Goal: Information Seeking & Learning: Learn about a topic

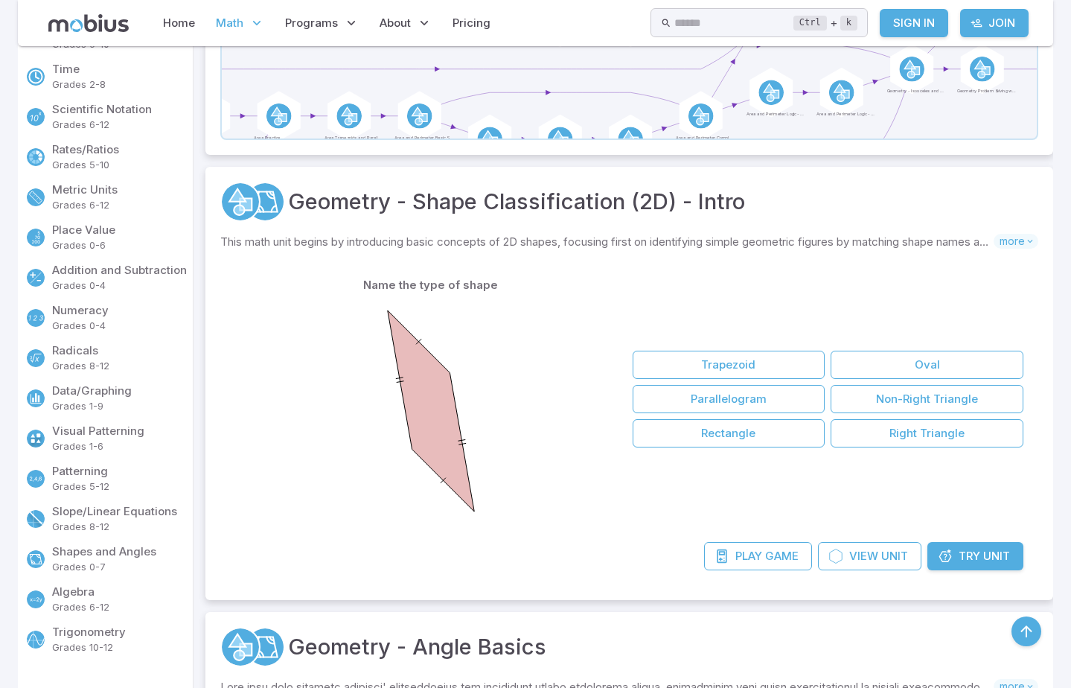
scroll to position [595, 0]
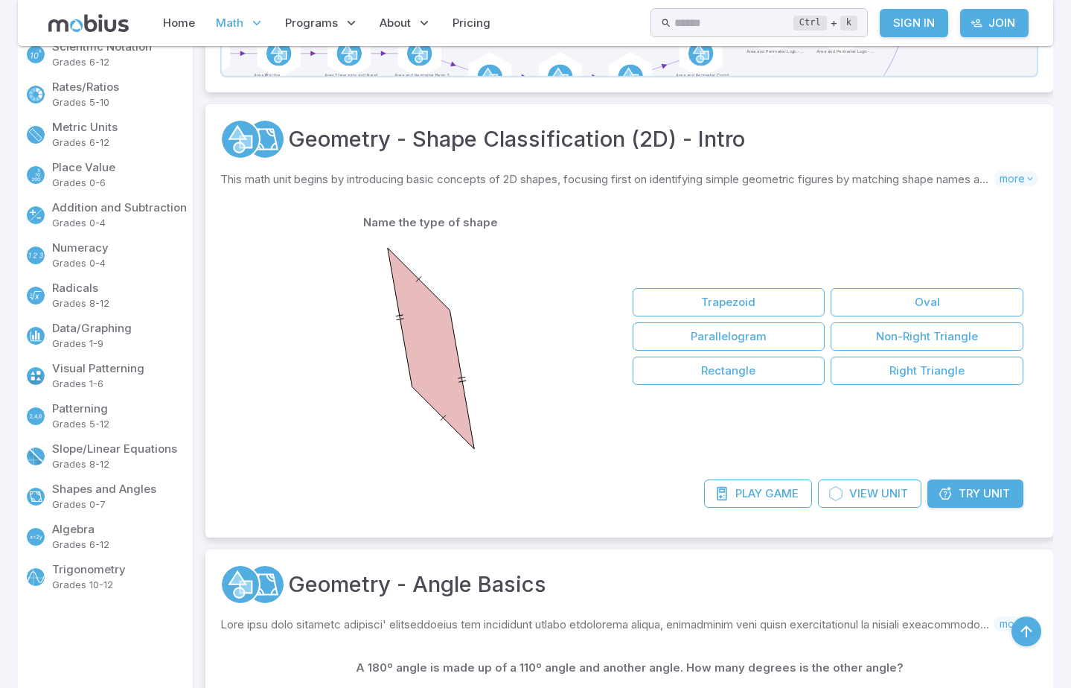
click at [74, 500] on p "Grades 0-7" at bounding box center [119, 504] width 135 height 15
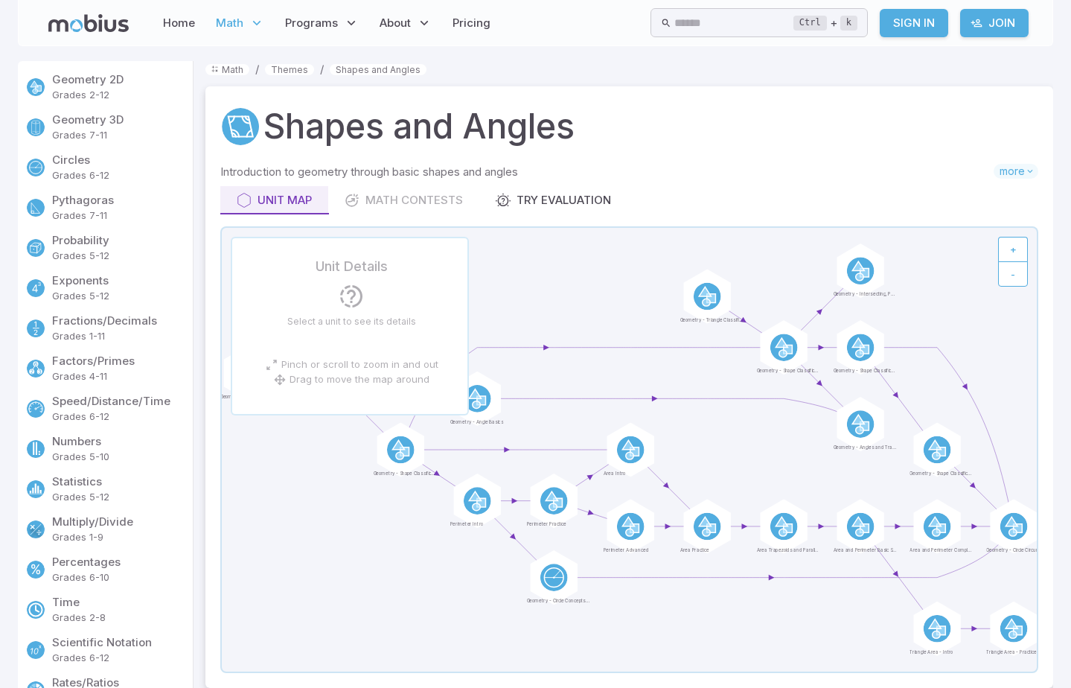
click at [376, 208] on div "Unit Map Math Contests Try Evaluation" at bounding box center [629, 200] width 818 height 28
click at [540, 198] on div "Try Evaluation" at bounding box center [553, 200] width 115 height 16
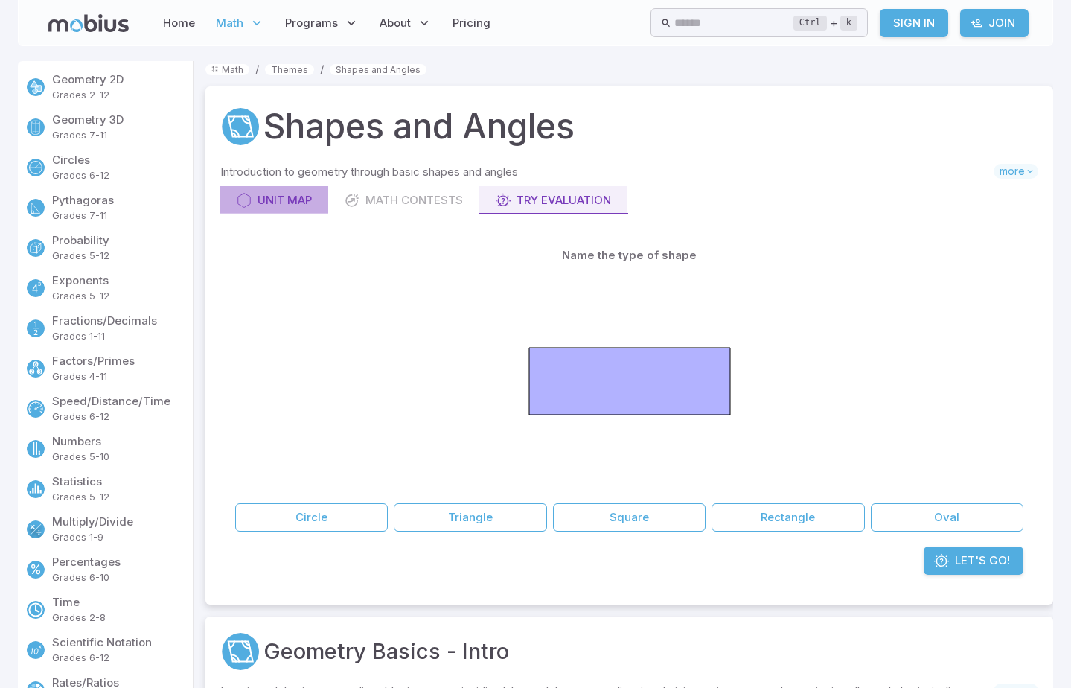
click at [278, 199] on div "Unit Map" at bounding box center [274, 200] width 75 height 16
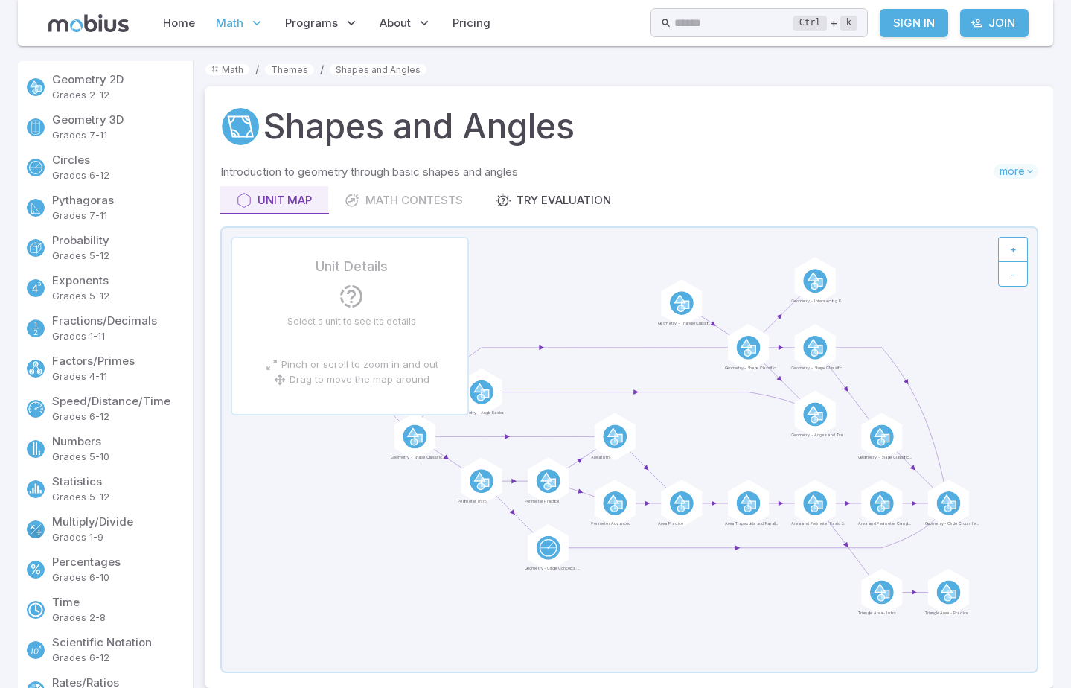
scroll to position [74, 0]
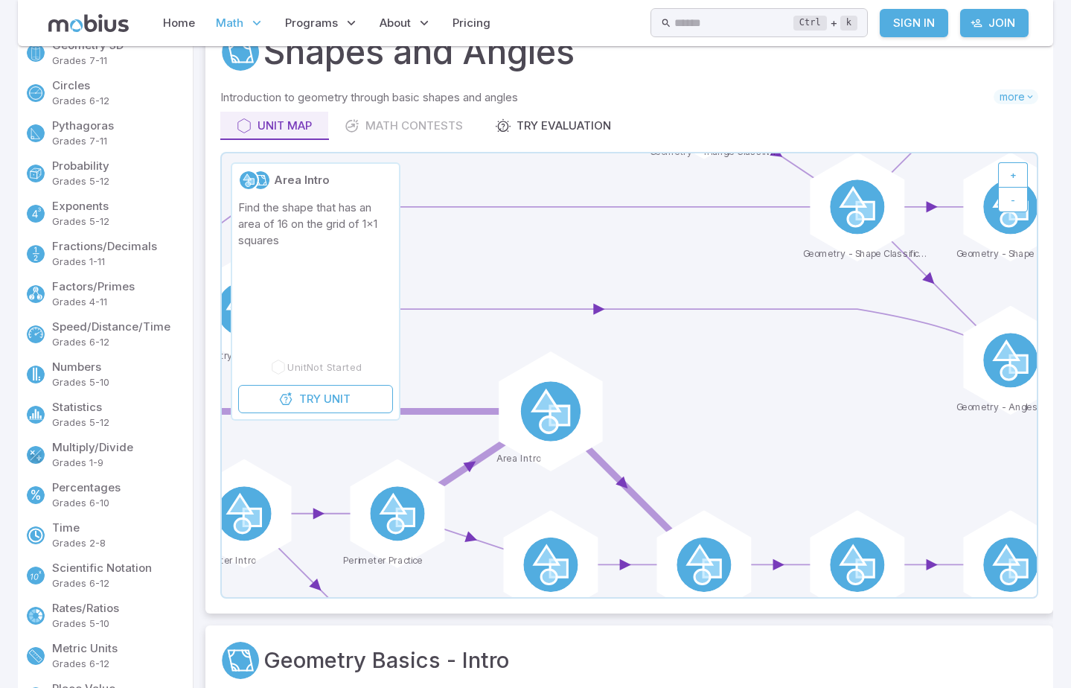
click at [534, 417] on circle at bounding box center [551, 411] width 60 height 60
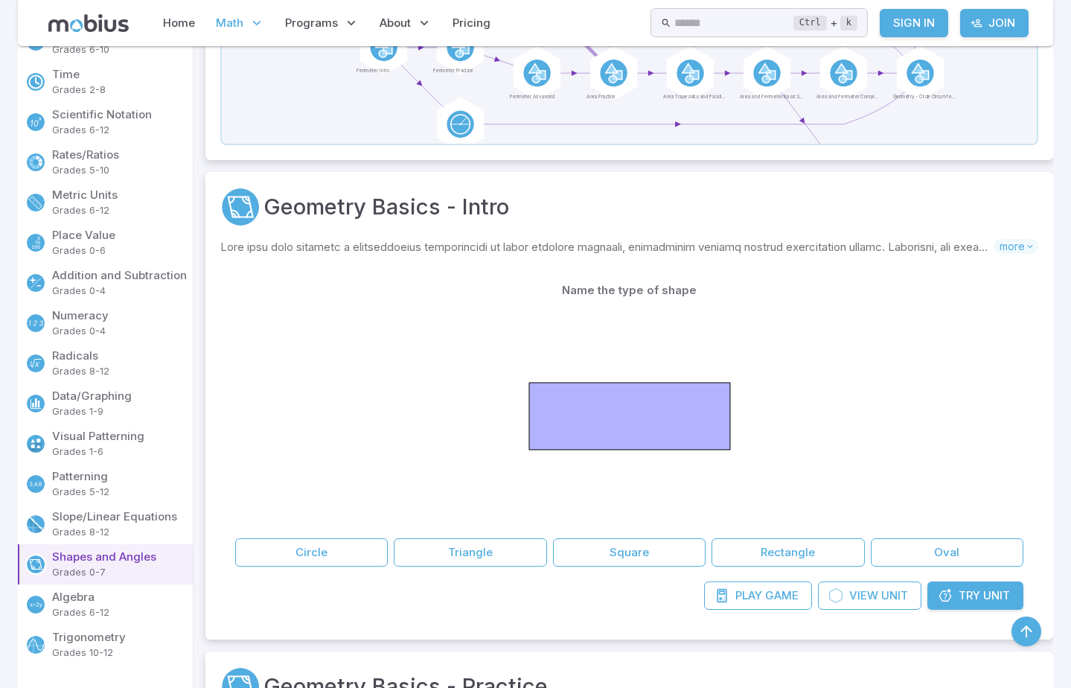
scroll to position [744, 0]
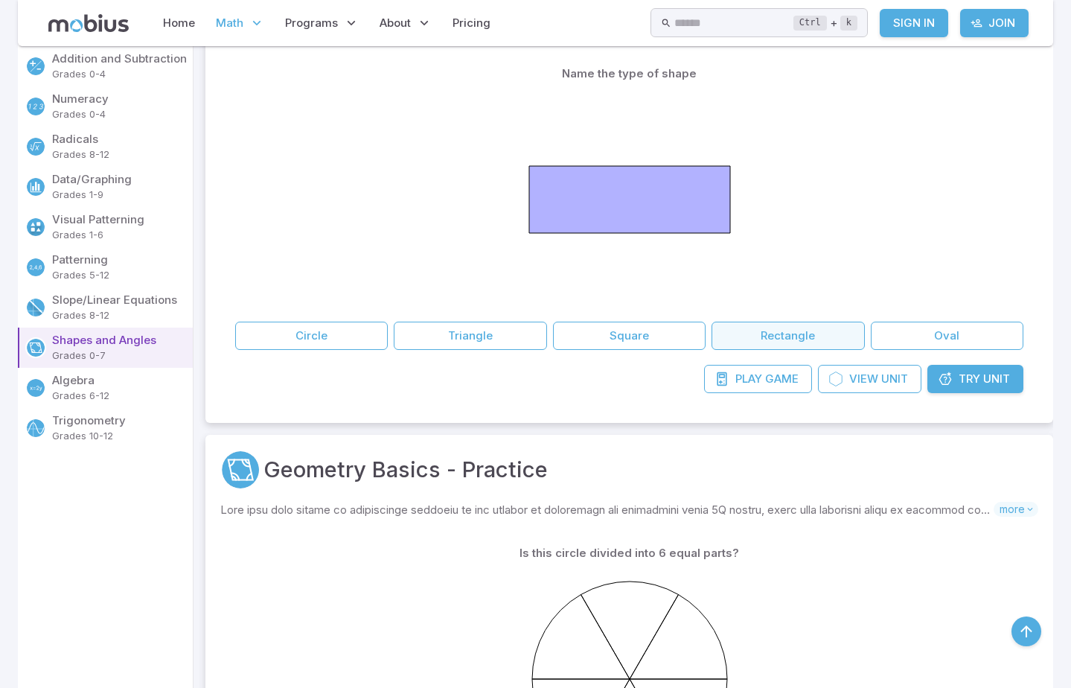
click at [764, 337] on button "Rectangle" at bounding box center [787, 336] width 153 height 28
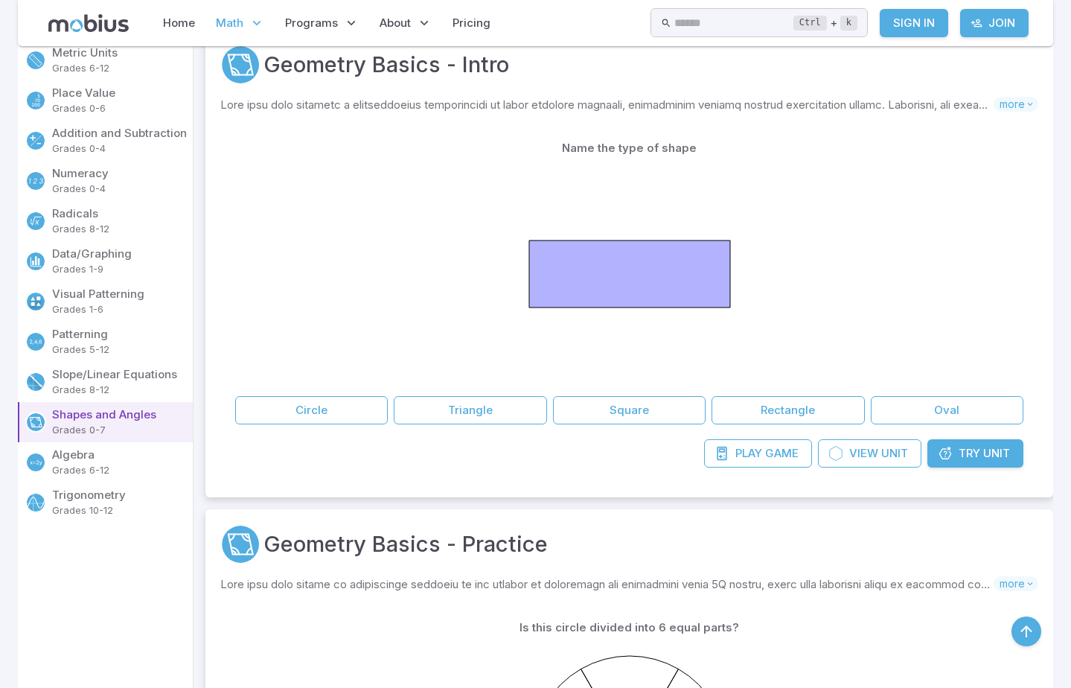
scroll to position [521, 0]
